Goal: Transaction & Acquisition: Purchase product/service

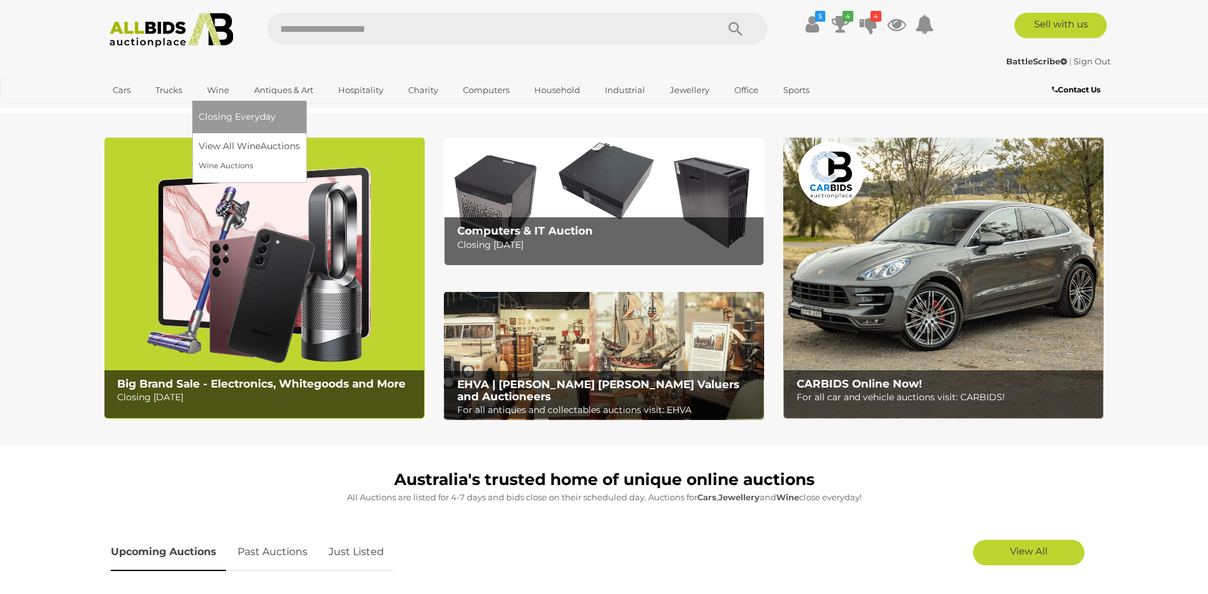
click at [225, 87] on link "Wine" at bounding box center [218, 90] width 39 height 21
click at [222, 90] on link "Wine" at bounding box center [218, 90] width 39 height 21
click at [212, 146] on link "View All Wine Auctions" at bounding box center [252, 146] width 106 height 20
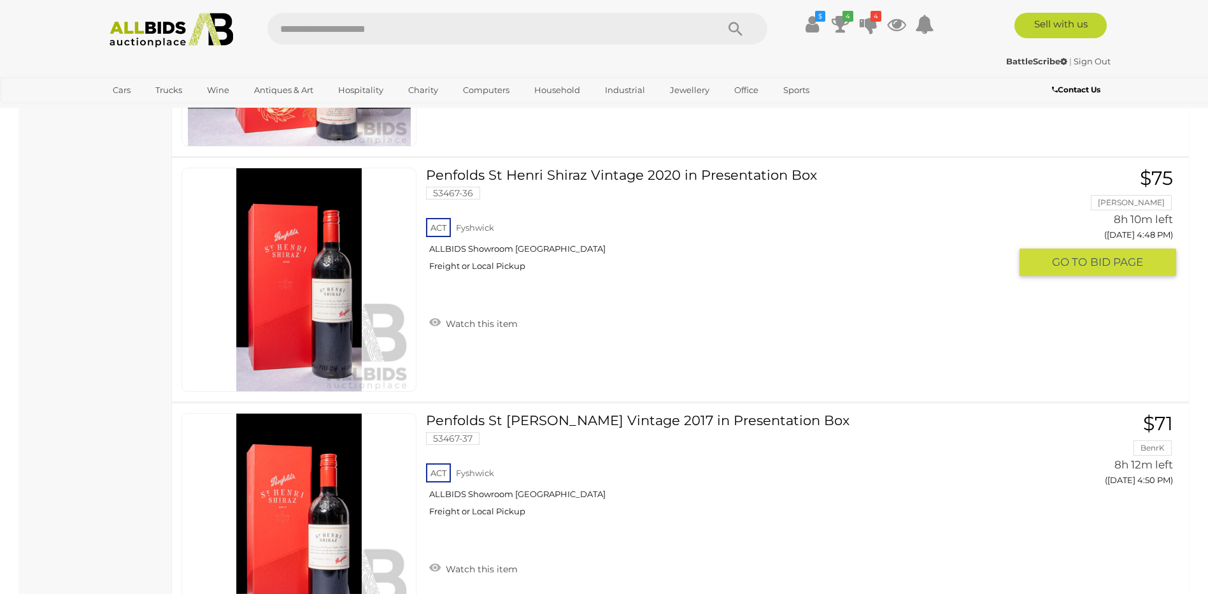
scroll to position [2420, 0]
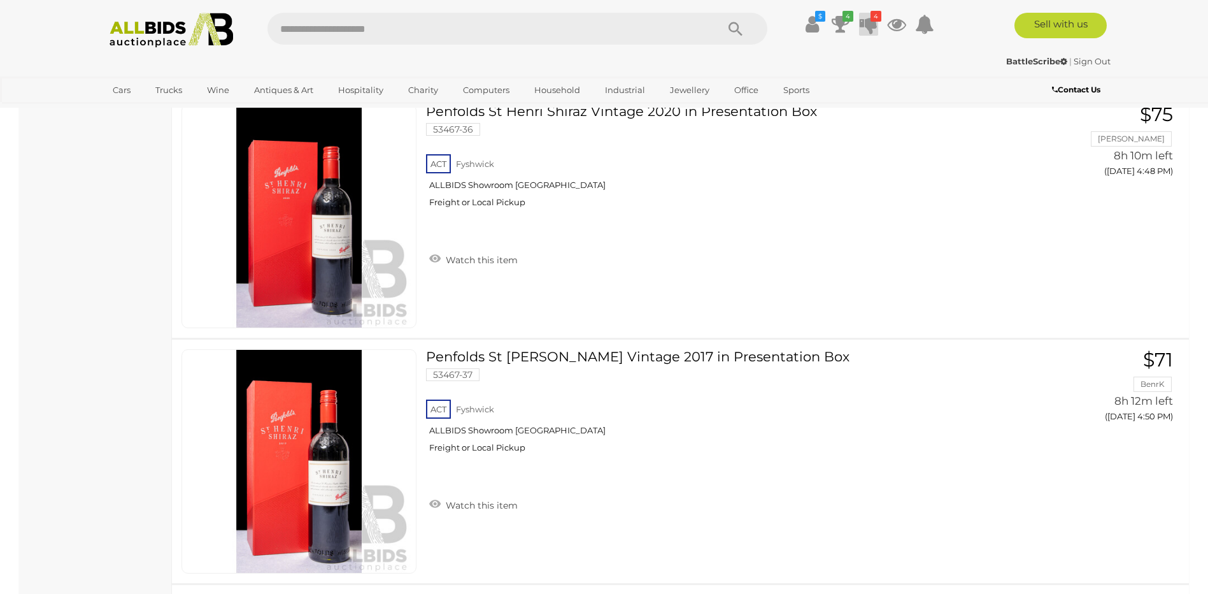
click at [862, 17] on icon at bounding box center [869, 24] width 18 height 23
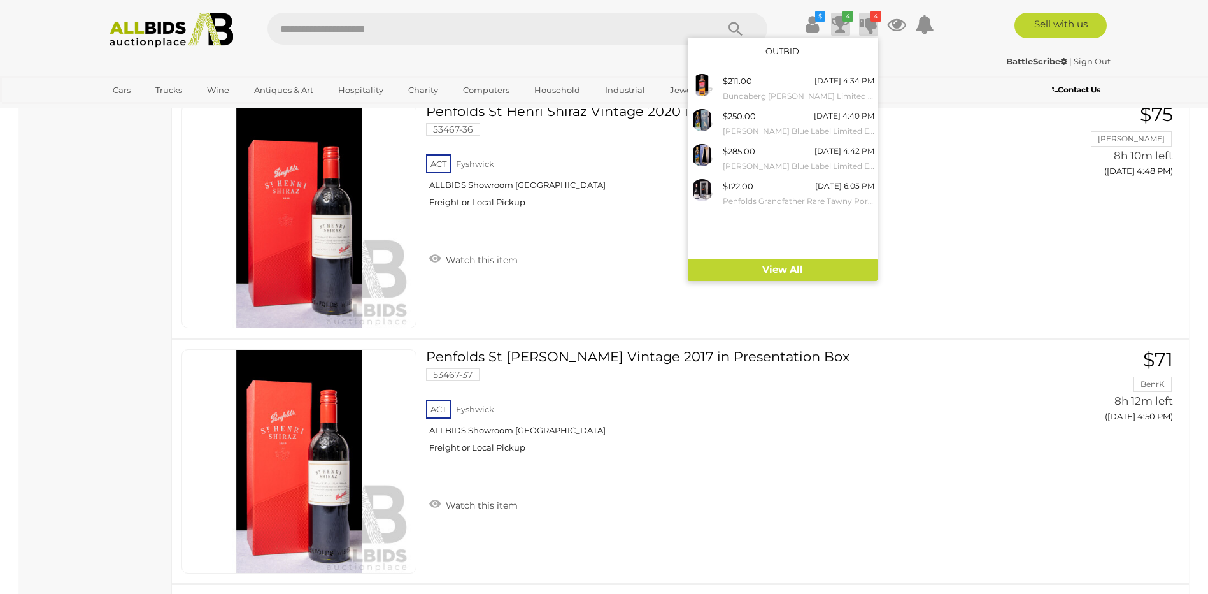
click at [846, 24] on icon at bounding box center [841, 24] width 18 height 23
